Goal: Transaction & Acquisition: Purchase product/service

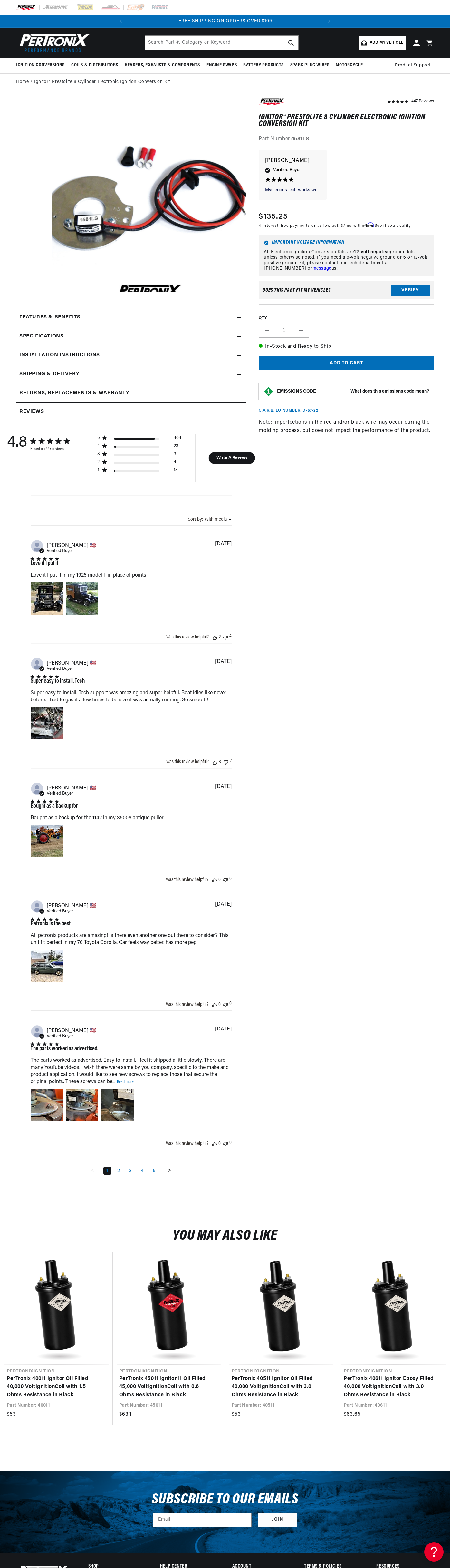
scroll to position [0, 196]
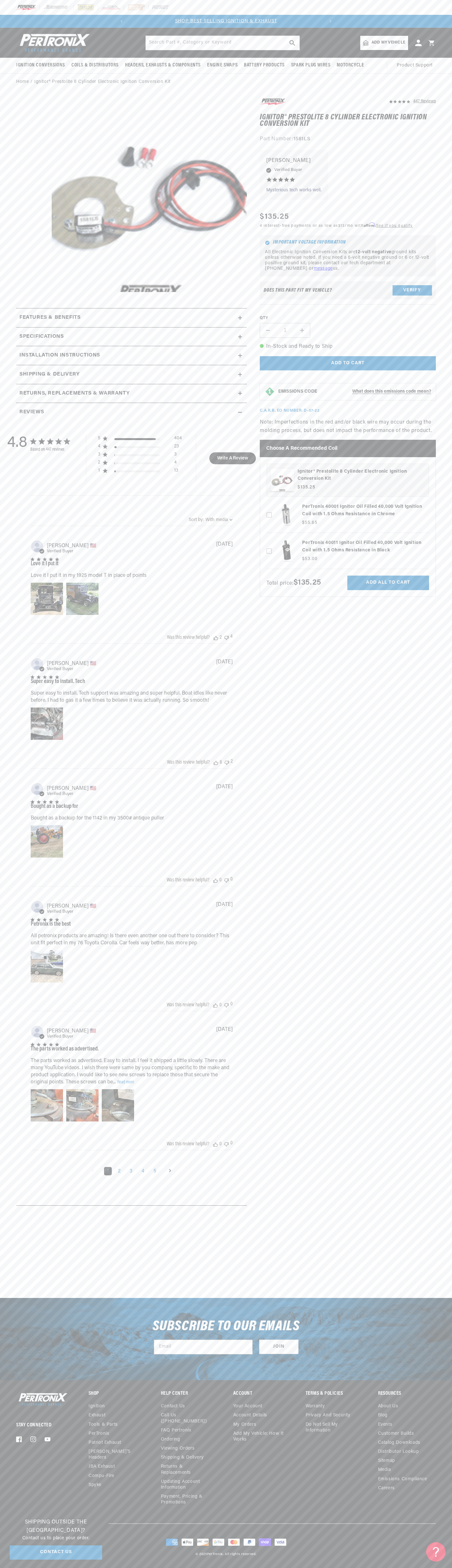
click at [314, 27] on div "SHOP BEST SELLING IGNITION & EXHAUST FREE SHIPPING ON ORDERS OVER $109" at bounding box center [226, 21] width 222 height 13
click at [434, 305] on div "447 Reviews" at bounding box center [347, 347] width 176 height 500
click at [65, 1567] on html "Skip to content Your cart Your cart is empty Get the right parts the first time…" at bounding box center [226, 784] width 452 height 1568
click at [15, 486] on section "447 Reviews" at bounding box center [226, 653] width 452 height 1125
